Goal: Task Accomplishment & Management: Use online tool/utility

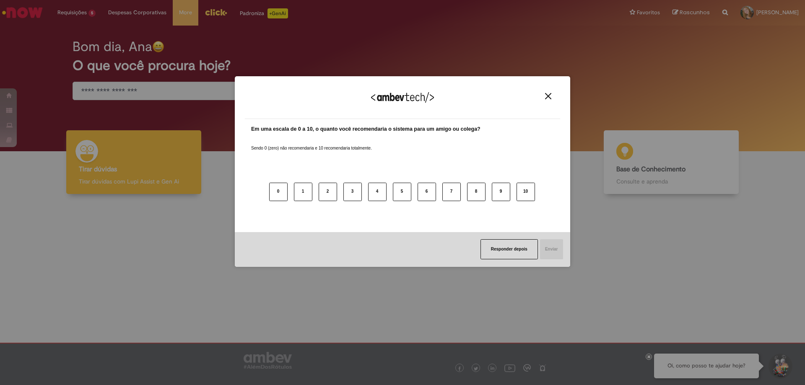
click at [556, 96] on div "Agradecemos seu feedback!" at bounding box center [402, 102] width 315 height 33
click at [546, 94] on img "Close" at bounding box center [548, 96] width 6 height 6
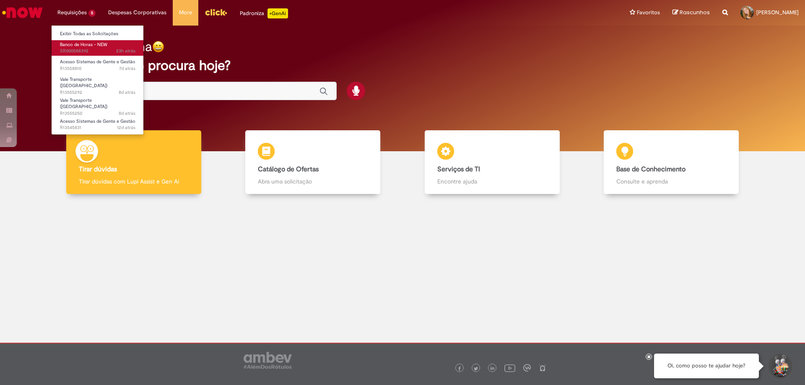
click at [87, 47] on span "Banco de Horas - NEW" at bounding box center [83, 45] width 47 height 6
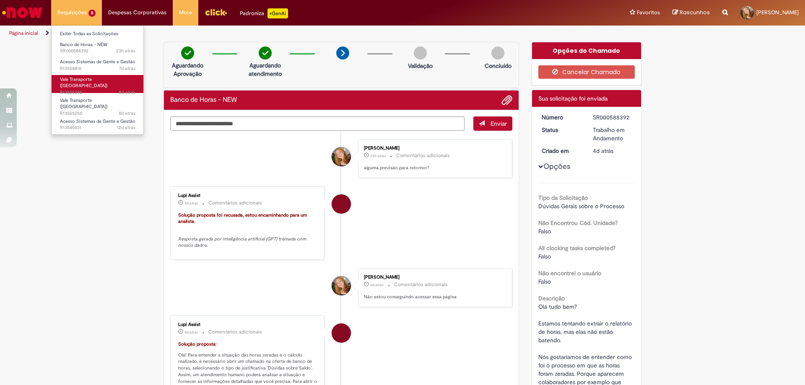
click at [75, 81] on span "Vale Transporte ([GEOGRAPHIC_DATA])" at bounding box center [83, 82] width 47 height 13
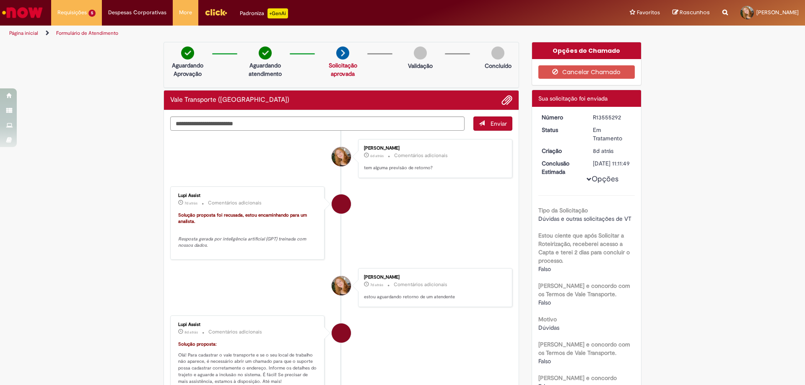
click at [518, 82] on div "Verificar Código de Barras Aguardando Aprovação Aguardando atendimento Solicita…" at bounding box center [341, 334] width 368 height 584
click at [518, 87] on div "Verificar Código de Barras Aguardando Aprovação Aguardando atendimento Solicita…" at bounding box center [341, 334] width 368 height 584
click at [519, 91] on div "Verificar Código de Barras Aguardando Aprovação Aguardando atendimento Solicita…" at bounding box center [341, 334] width 368 height 584
